Goal: Find specific page/section: Find specific page/section

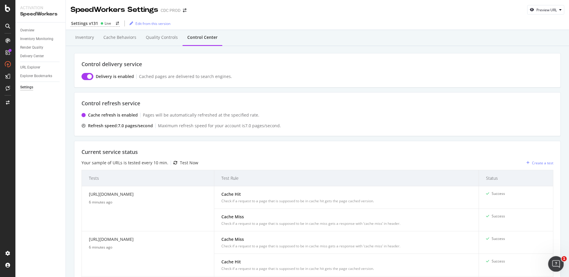
click at [561, 263] on div "Ouvrir le Messenger Intercom" at bounding box center [555, 263] width 20 height 20
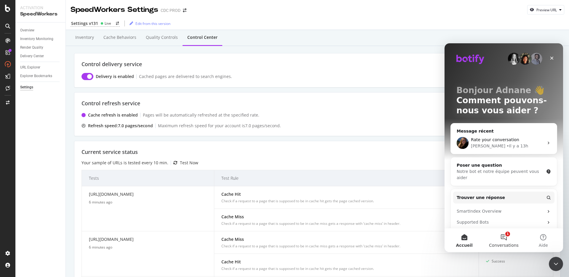
click at [508, 244] on span "Conversations" at bounding box center [504, 245] width 30 height 4
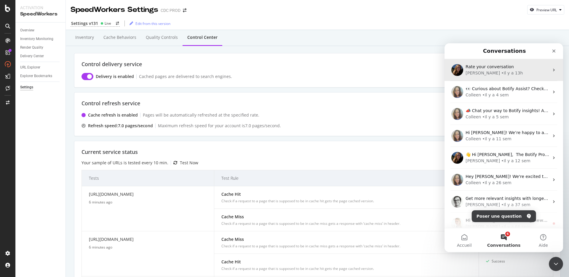
click at [503, 69] on div "Rate your conversation" at bounding box center [508, 67] width 84 height 6
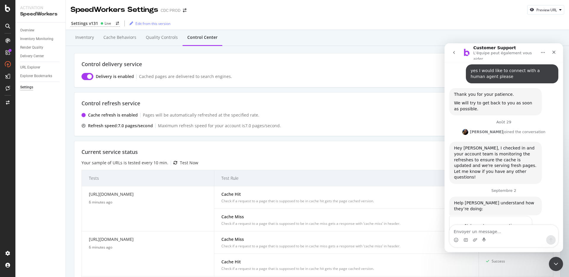
scroll to position [429, 0]
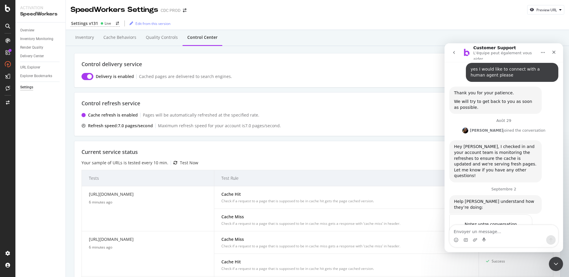
click at [544, 195] on div "Help [PERSON_NAME] understand how they’re doing: Customer Support • Il y a 13h" at bounding box center [503, 204] width 109 height 19
click at [554, 53] on icon "Fermer" at bounding box center [553, 52] width 3 height 3
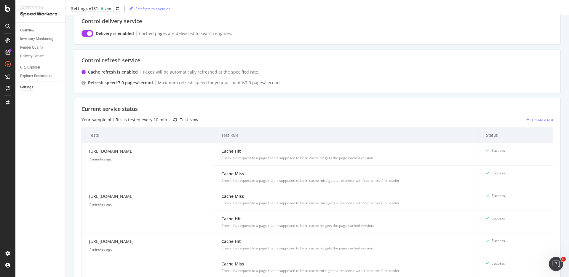
scroll to position [0, 0]
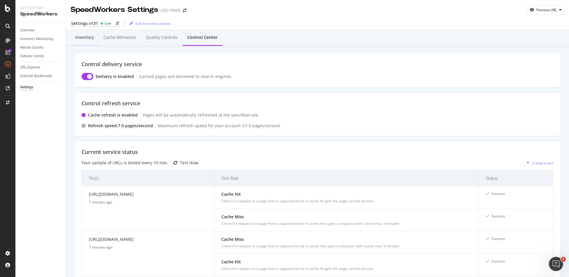
click at [77, 37] on div "Inventory" at bounding box center [84, 37] width 19 height 6
